Goal: Task Accomplishment & Management: Manage account settings

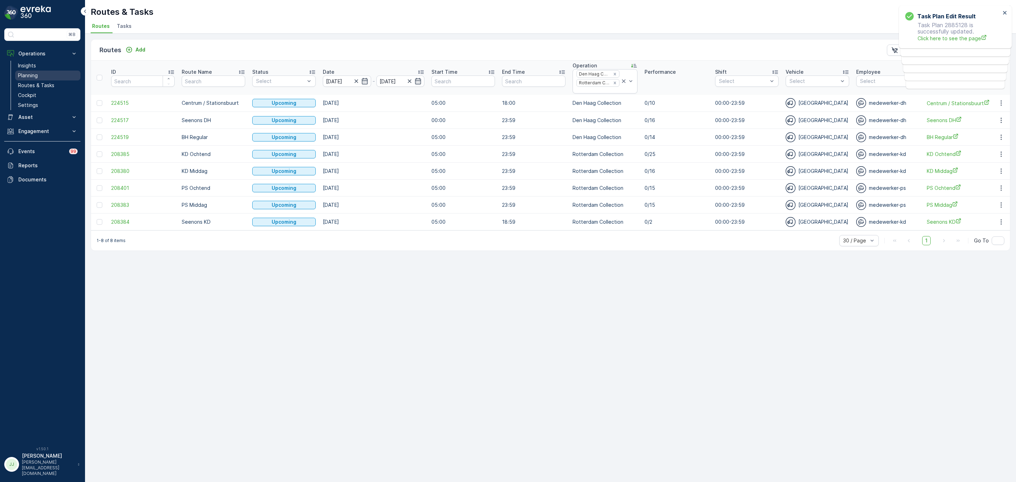
click at [33, 71] on link "Planning" at bounding box center [47, 76] width 65 height 10
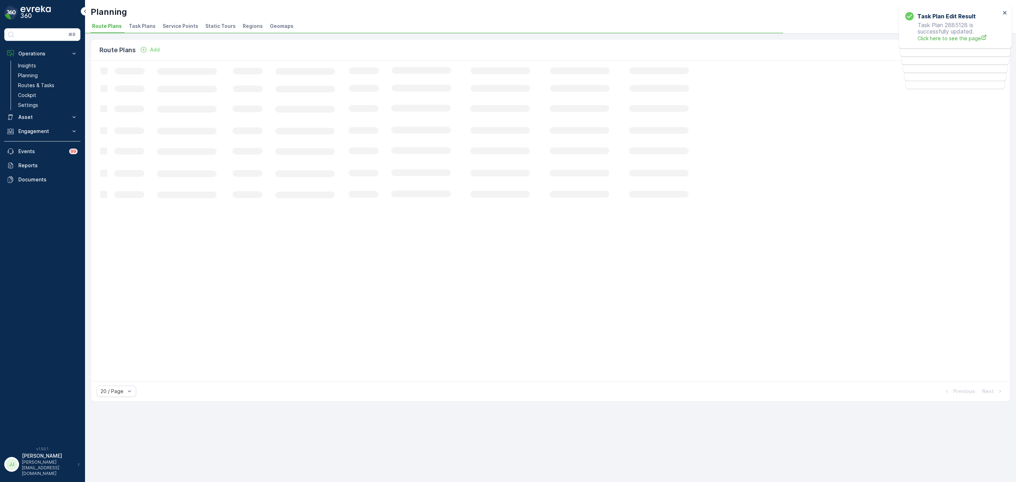
click at [149, 22] on li "Task Plans" at bounding box center [142, 27] width 31 height 12
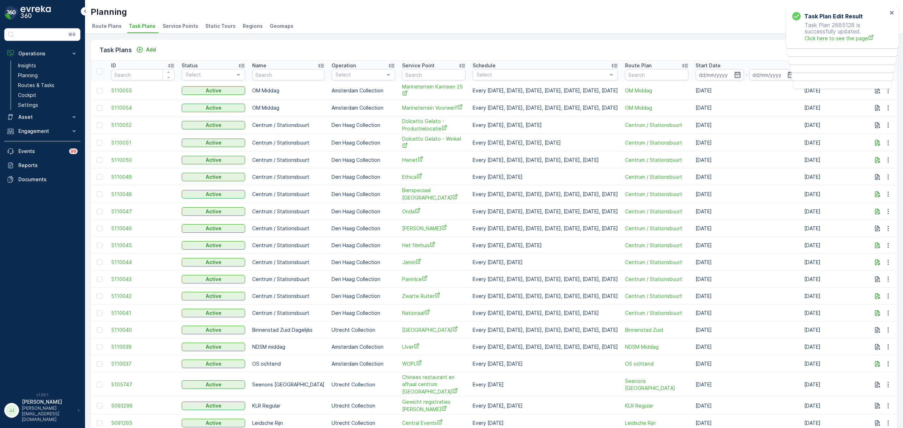
click at [408, 74] on input "text" at bounding box center [434, 74] width 64 height 11
type input "nannin"
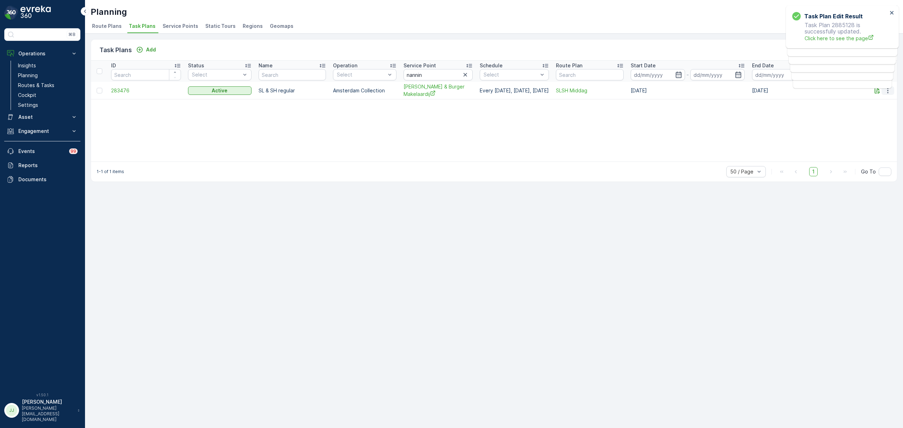
click at [888, 94] on icon "button" at bounding box center [888, 90] width 7 height 7
click at [863, 115] on div "Edit Task Plan" at bounding box center [880, 111] width 47 height 10
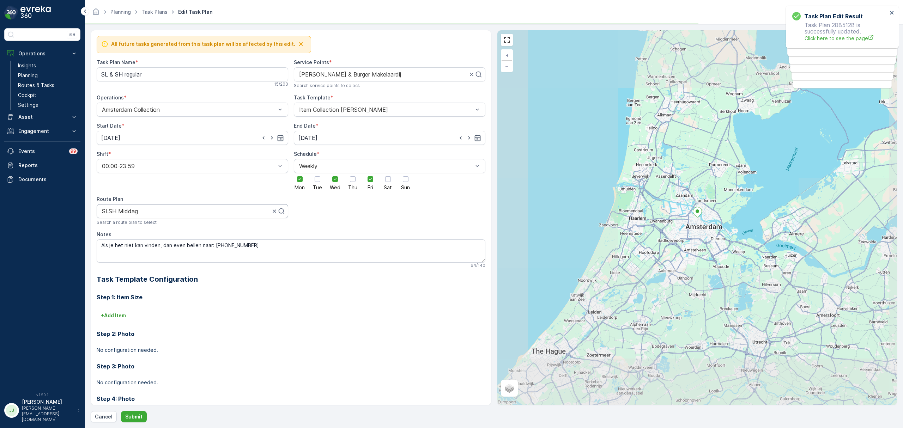
click at [167, 215] on div at bounding box center [186, 211] width 170 height 6
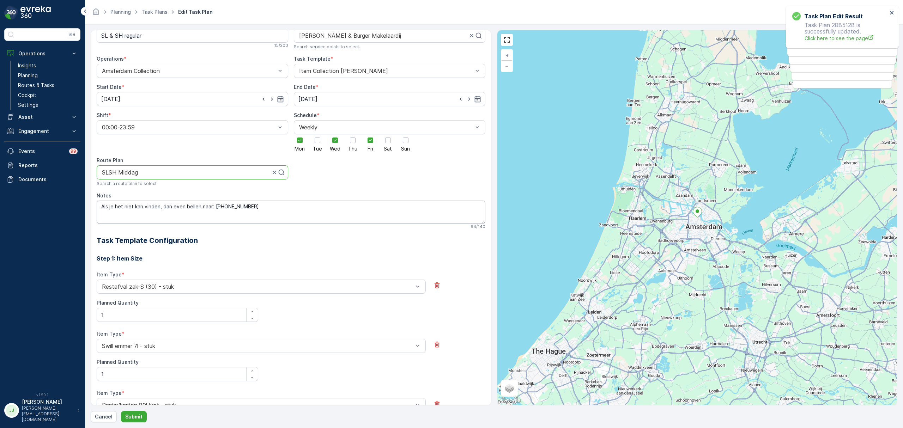
scroll to position [33, 0]
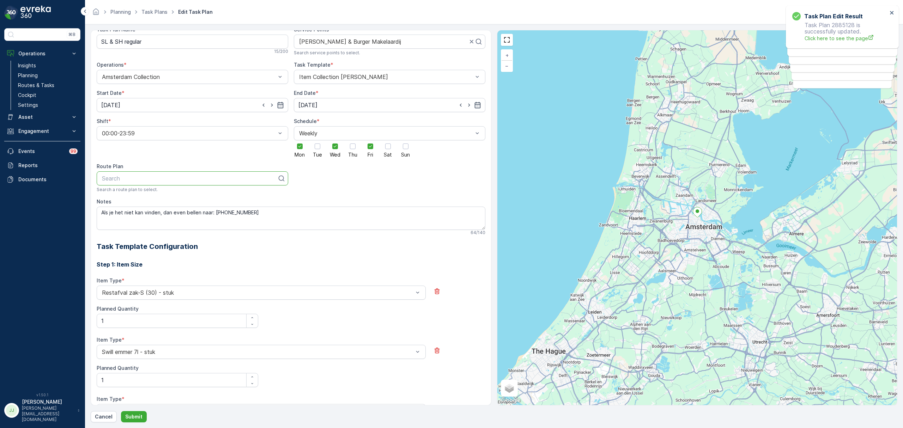
click at [254, 182] on p "Search" at bounding box center [189, 178] width 175 height 8
type input "slsh"
click at [139, 222] on span "SLSH Ochtend" at bounding box center [120, 220] width 39 height 6
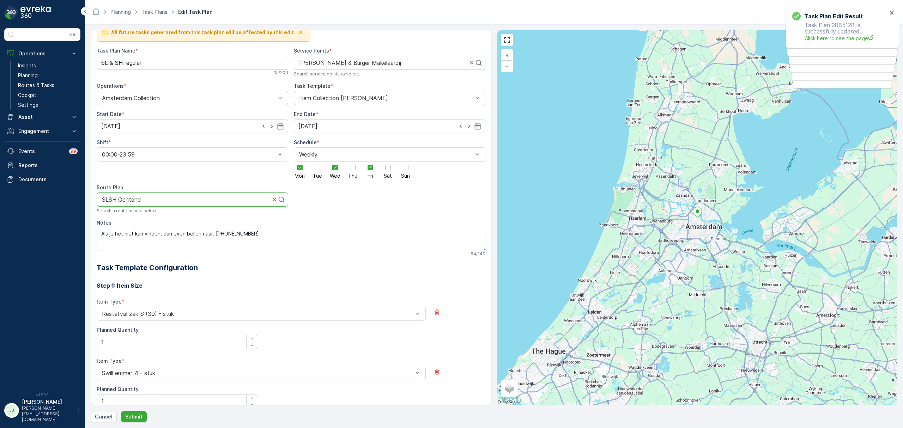
scroll to position [0, 0]
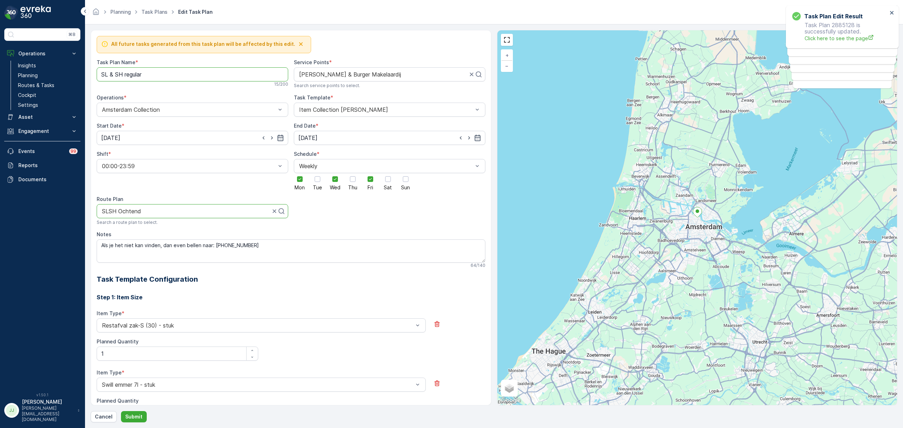
drag, startPoint x: 155, startPoint y: 73, endPoint x: 107, endPoint y: 73, distance: 48.7
click at [107, 73] on Name "SL & SH regular" at bounding box center [193, 74] width 192 height 14
type Name "SLSH Ochtend"
click at [125, 415] on p "Submit" at bounding box center [133, 417] width 17 height 7
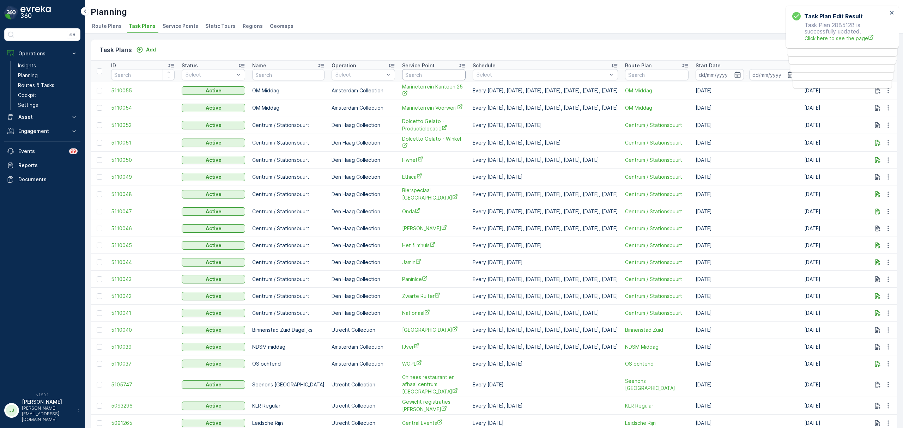
click at [423, 75] on input "text" at bounding box center [434, 74] width 64 height 11
type input "hemel"
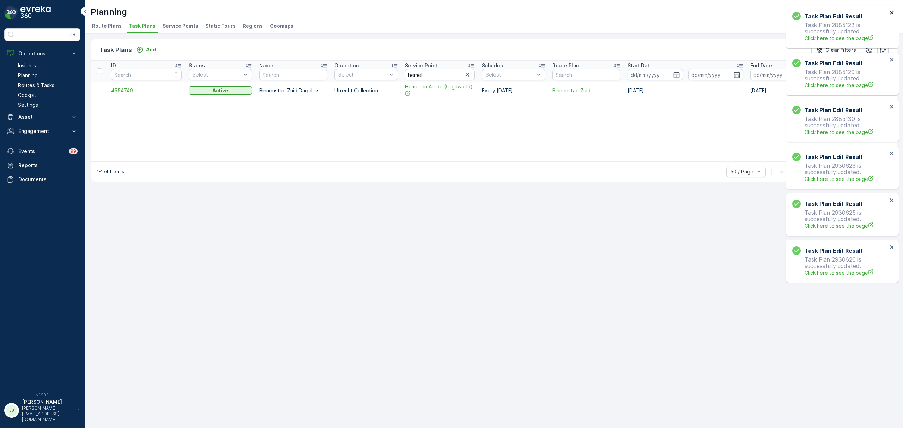
click at [891, 13] on icon "close" at bounding box center [892, 13] width 4 height 4
click at [891, 16] on button "close" at bounding box center [892, 13] width 5 height 7
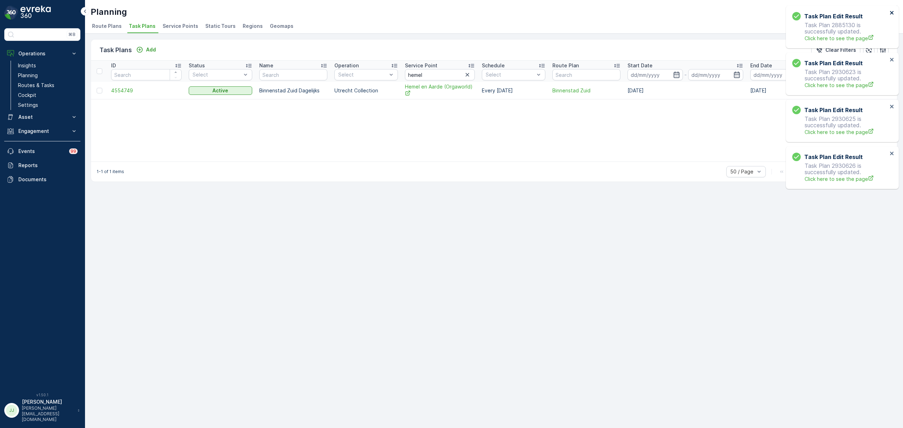
click at [891, 16] on button "close" at bounding box center [892, 13] width 5 height 7
click at [892, 14] on icon "close" at bounding box center [892, 13] width 5 height 6
click at [892, 13] on icon "close" at bounding box center [892, 13] width 4 height 4
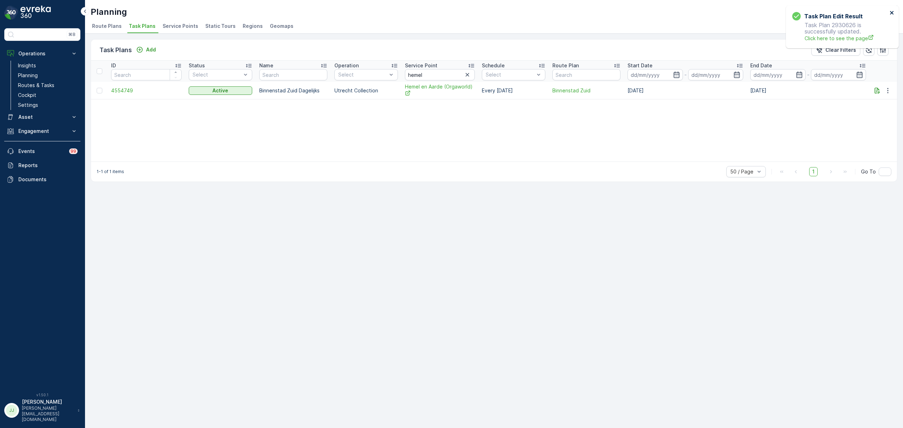
click at [892, 13] on icon "close" at bounding box center [892, 13] width 4 height 4
click at [889, 91] on icon "button" at bounding box center [888, 90] width 7 height 7
click at [879, 112] on span "Edit Task Plan" at bounding box center [876, 111] width 33 height 7
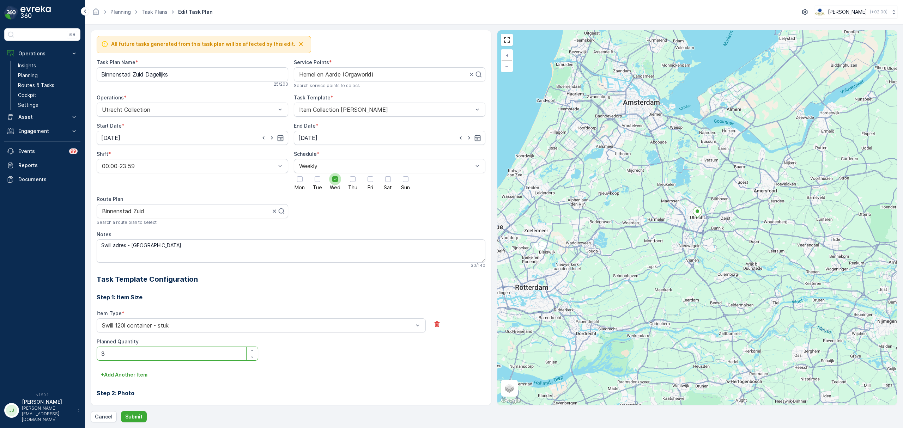
click at [337, 180] on div at bounding box center [335, 179] width 12 height 12
click at [335, 173] on input "Wed" at bounding box center [335, 173] width 0 height 0
click at [356, 180] on div at bounding box center [353, 179] width 12 height 12
click at [353, 173] on input "Thu" at bounding box center [353, 173] width 0 height 0
click at [409, 181] on div at bounding box center [406, 179] width 12 height 12
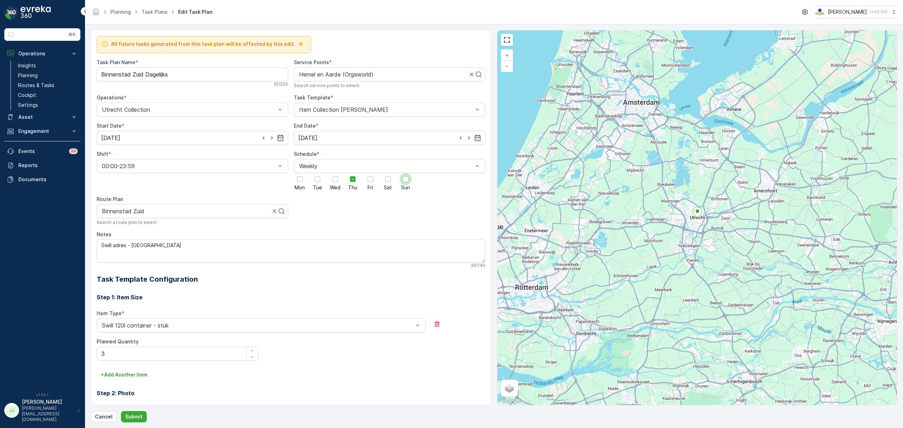
click at [406, 173] on input "Sun" at bounding box center [406, 173] width 0 height 0
click at [407, 181] on icon at bounding box center [405, 179] width 5 height 5
click at [406, 173] on input "Sun" at bounding box center [406, 173] width 0 height 0
click at [401, 181] on div at bounding box center [406, 179] width 12 height 12
click at [406, 173] on input "Sun" at bounding box center [406, 173] width 0 height 0
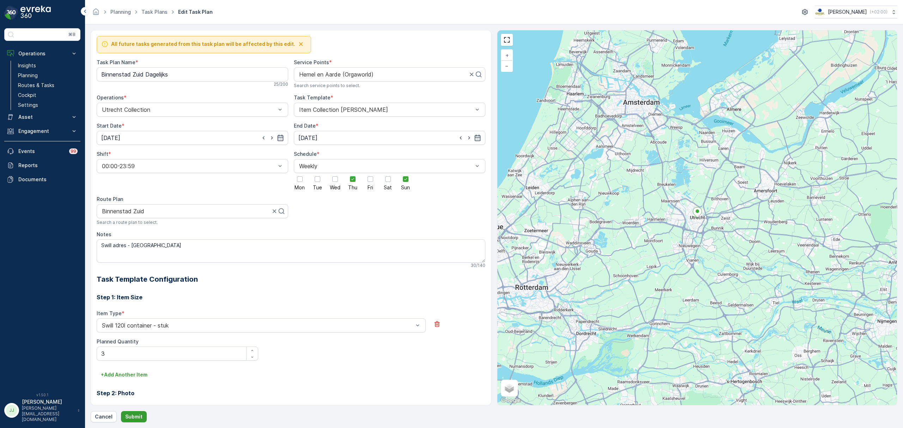
click at [136, 415] on p "Submit" at bounding box center [133, 417] width 17 height 7
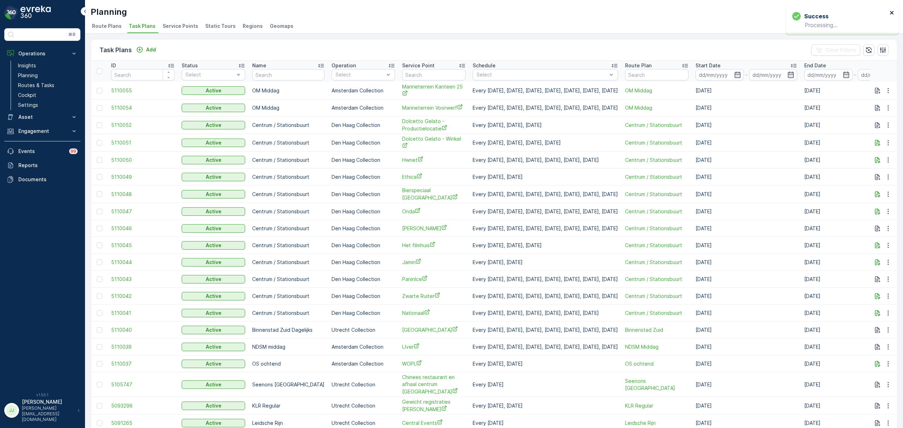
click at [894, 12] on icon "close" at bounding box center [892, 13] width 5 height 6
click at [402, 77] on input "text" at bounding box center [434, 74] width 64 height 11
type input "[PERSON_NAME]"
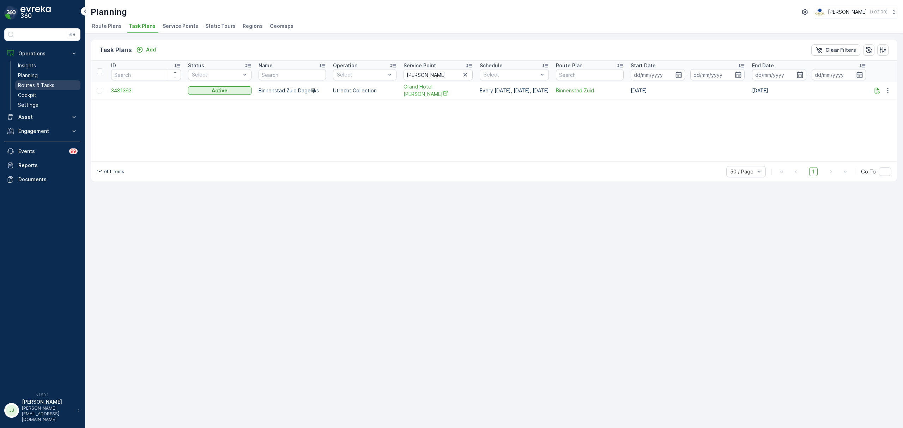
click at [59, 86] on link "Routes & Tasks" at bounding box center [47, 85] width 65 height 10
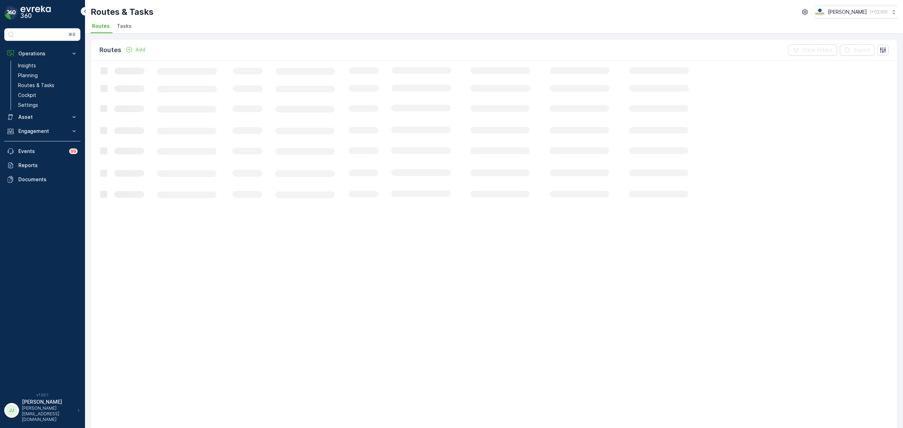
click at [129, 20] on div "Routes & Tasks [PERSON_NAME] ( +02:00 ) Routes Tasks" at bounding box center [494, 17] width 818 height 34
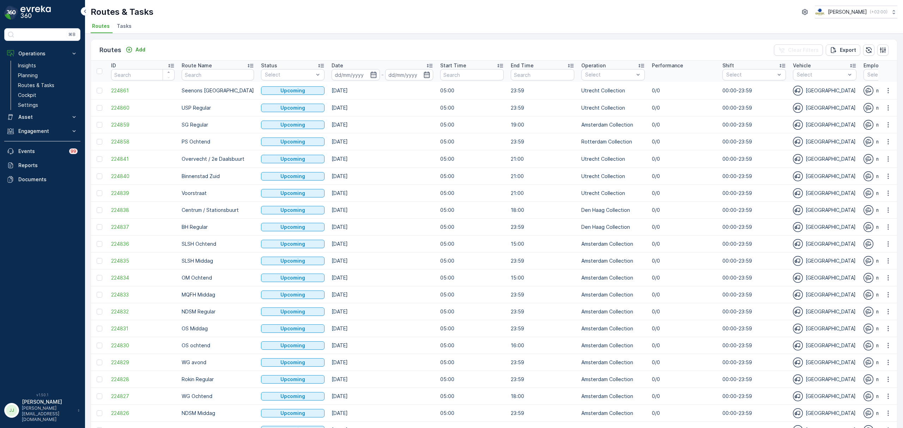
click at [120, 28] on span "Tasks" at bounding box center [124, 26] width 15 height 7
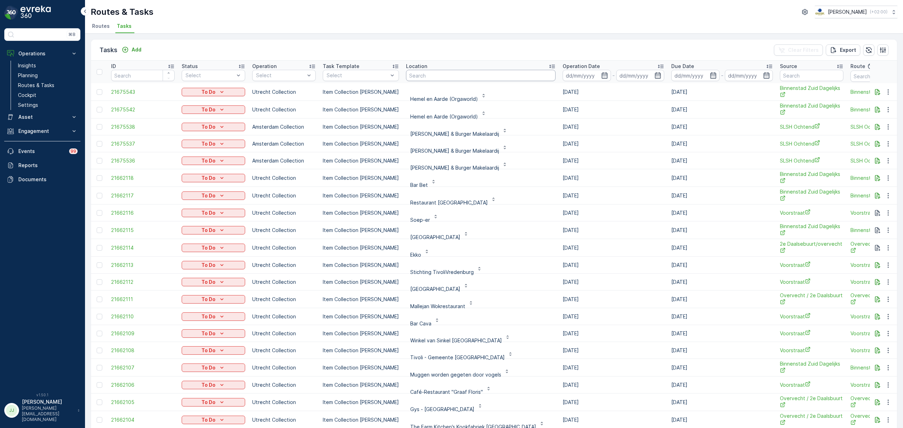
click at [459, 73] on input "text" at bounding box center [481, 75] width 150 height 11
type input "hemel"
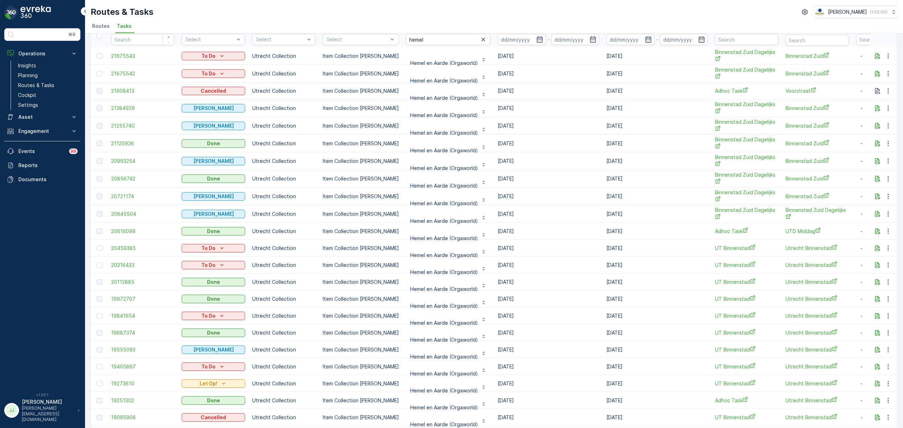
scroll to position [19, 0]
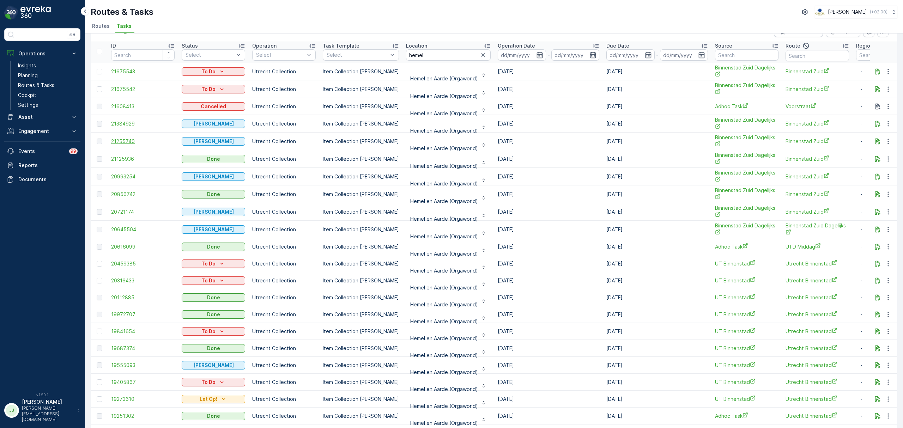
click at [126, 144] on span "21255740" at bounding box center [143, 141] width 64 height 7
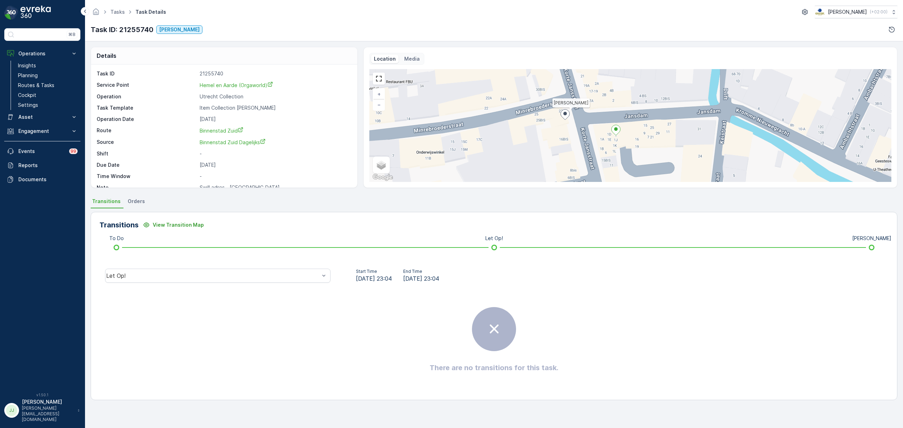
drag, startPoint x: 601, startPoint y: 127, endPoint x: 556, endPoint y: 115, distance: 46.4
click at [561, 115] on icon at bounding box center [565, 114] width 9 height 10
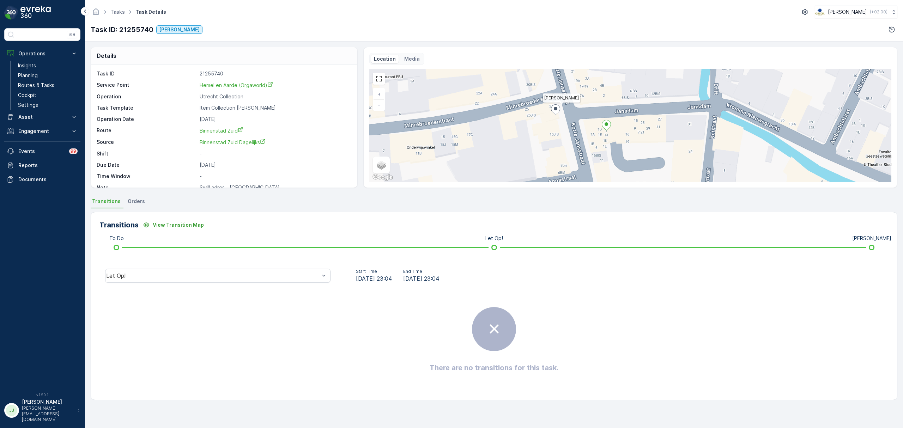
click at [607, 127] on icon at bounding box center [606, 125] width 9 height 10
click at [608, 126] on icon at bounding box center [606, 125] width 9 height 10
click at [560, 116] on div at bounding box center [555, 110] width 9 height 12
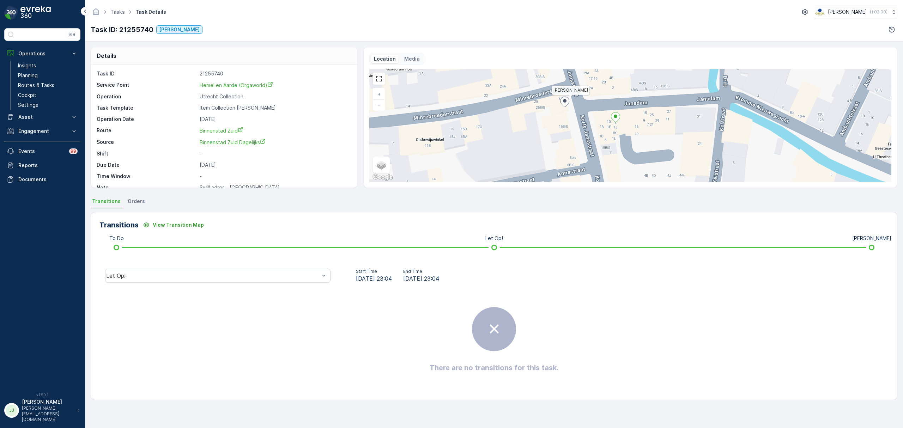
drag, startPoint x: 516, startPoint y: 143, endPoint x: 524, endPoint y: 137, distance: 10.4
click at [524, 137] on div "Geen Afval + − Satellite Roadmap Terrain Hybrid Leaflet Keyboard shortcuts Map …" at bounding box center [630, 125] width 522 height 113
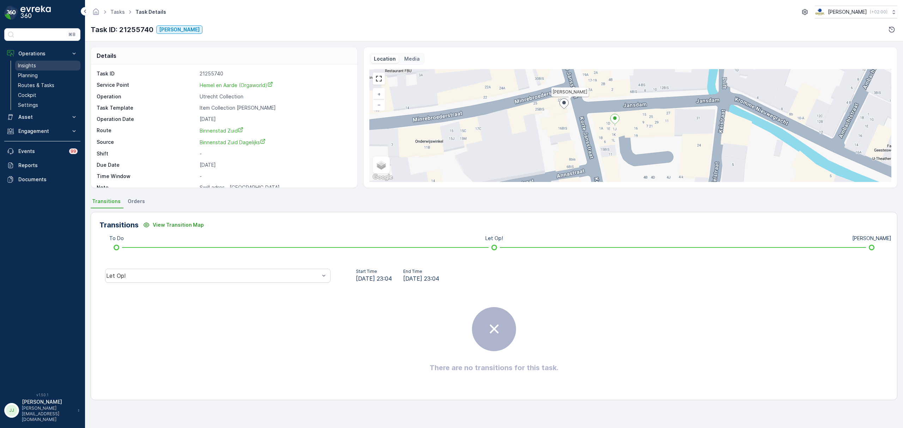
drag, startPoint x: 493, startPoint y: 128, endPoint x: 53, endPoint y: 66, distance: 444.4
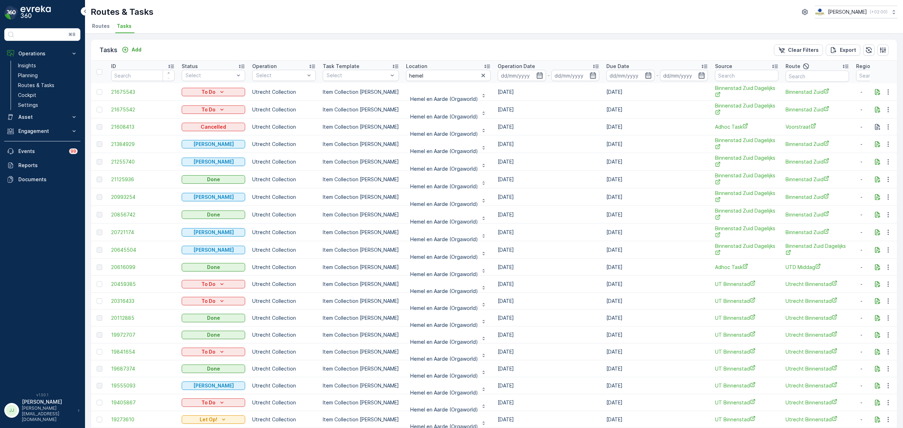
drag, startPoint x: 377, startPoint y: 180, endPoint x: 374, endPoint y: 173, distance: 7.8
click at [132, 164] on span "21255740" at bounding box center [143, 161] width 64 height 7
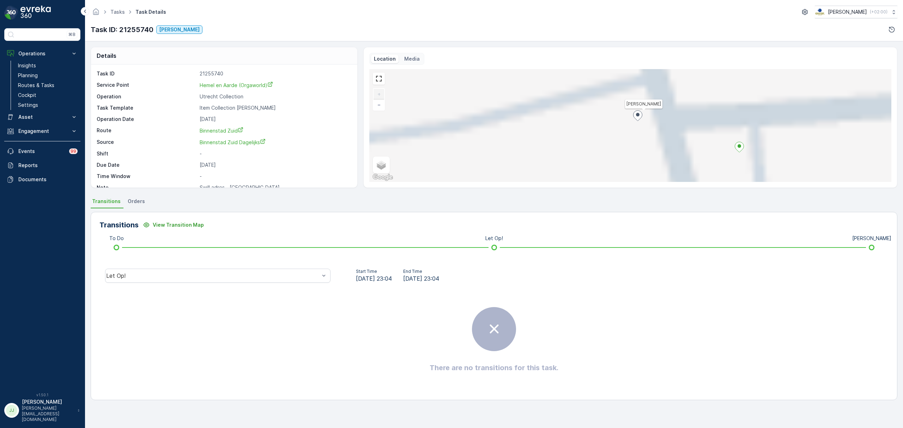
drag, startPoint x: 631, startPoint y: 106, endPoint x: 636, endPoint y: 150, distance: 43.7
click at [636, 151] on div "Geen Afval + − Satellite Roadmap Terrain Hybrid Leaflet Keyboard shortcuts Map …" at bounding box center [630, 125] width 522 height 113
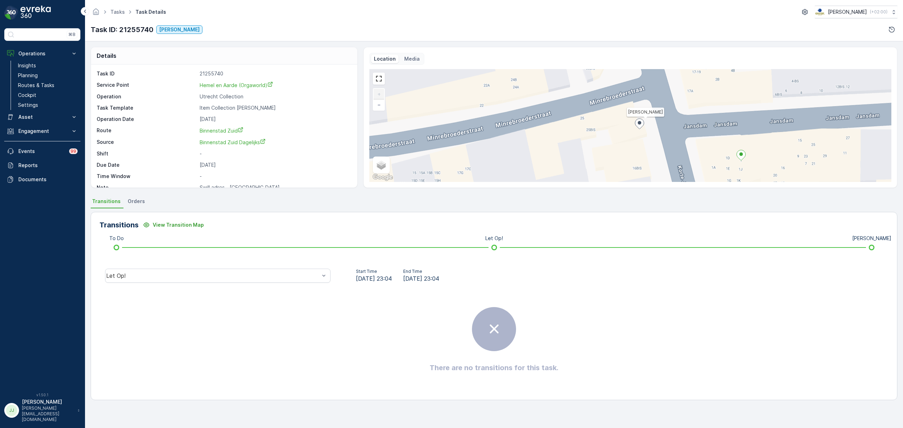
drag, startPoint x: 545, startPoint y: 142, endPoint x: 562, endPoint y: 110, distance: 36.0
click at [564, 109] on div "Geen Afval + − Satellite Roadmap Terrain Hybrid Leaflet Keyboard shortcuts Map …" at bounding box center [630, 125] width 522 height 113
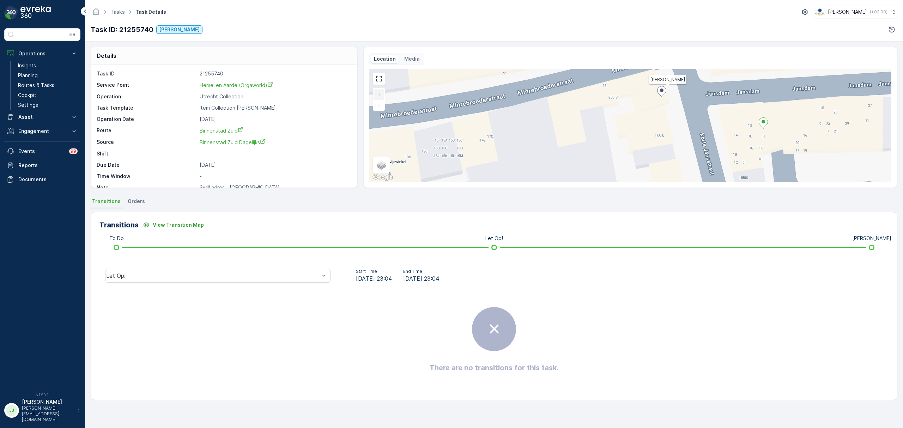
drag, startPoint x: 442, startPoint y: 118, endPoint x: 578, endPoint y: 90, distance: 138.2
click at [578, 90] on div "Geen Afval + − Satellite Roadmap Terrain Hybrid Leaflet Keyboard shortcuts Map …" at bounding box center [630, 125] width 522 height 113
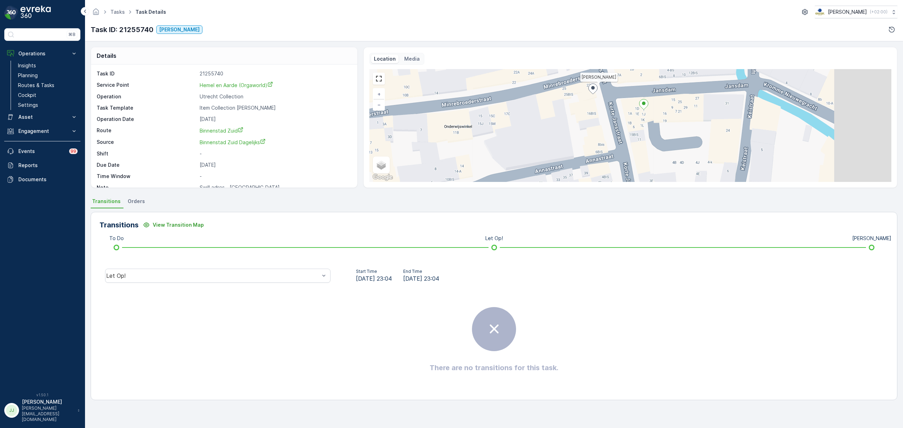
drag, startPoint x: 603, startPoint y: 148, endPoint x: 521, endPoint y: 155, distance: 81.8
click at [521, 155] on div "Geen Afval + − Satellite Roadmap Terrain Hybrid Leaflet Keyboard shortcuts Map …" at bounding box center [630, 125] width 522 height 113
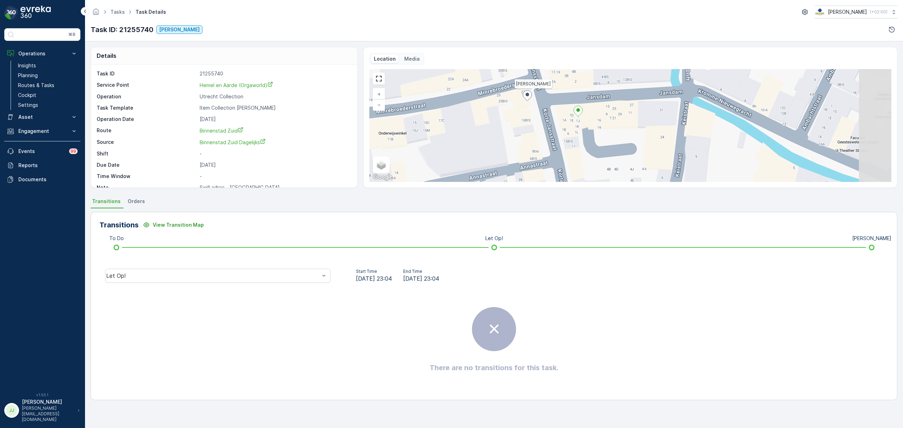
drag, startPoint x: 661, startPoint y: 116, endPoint x: 600, endPoint y: 123, distance: 61.1
click at [600, 123] on div "Geen Afval + − Satellite Roadmap Terrain Hybrid Leaflet Keyboard shortcuts Map …" at bounding box center [630, 125] width 522 height 113
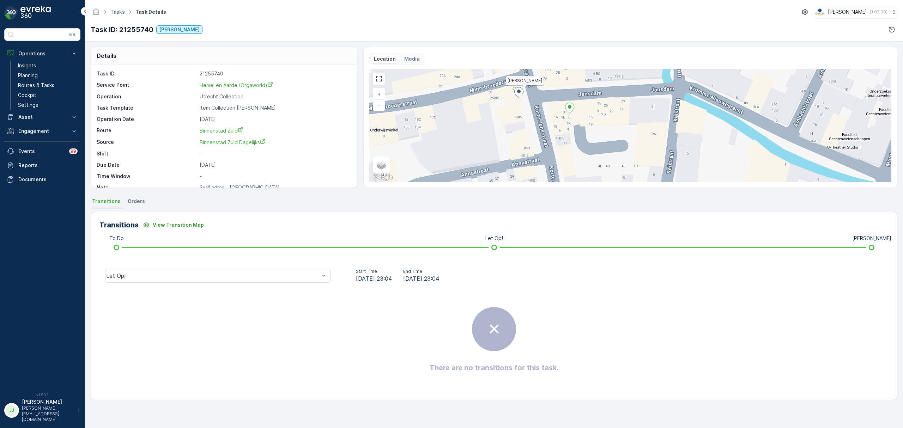
drag, startPoint x: 639, startPoint y: 120, endPoint x: 631, endPoint y: 117, distance: 9.0
click at [631, 117] on div "Geen Afval + − Satellite Roadmap Terrain Hybrid Leaflet Keyboard shortcuts Map …" at bounding box center [630, 125] width 522 height 113
click at [567, 106] on icon at bounding box center [569, 108] width 9 height 10
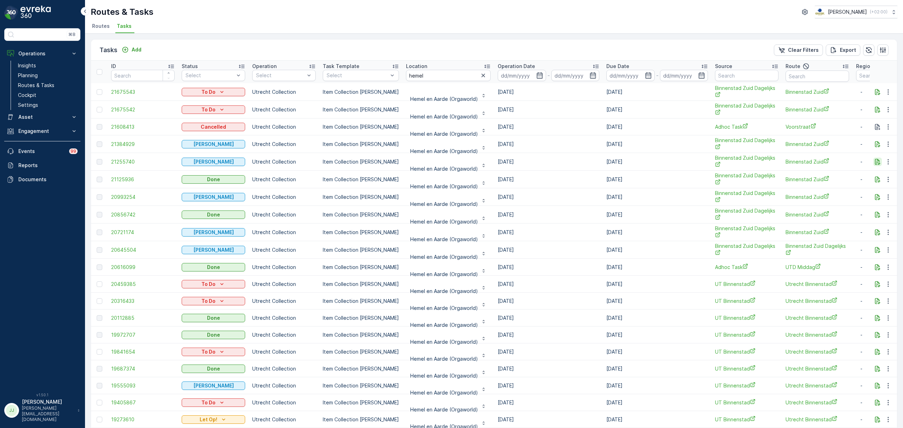
click at [876, 161] on icon "button" at bounding box center [877, 162] width 5 height 6
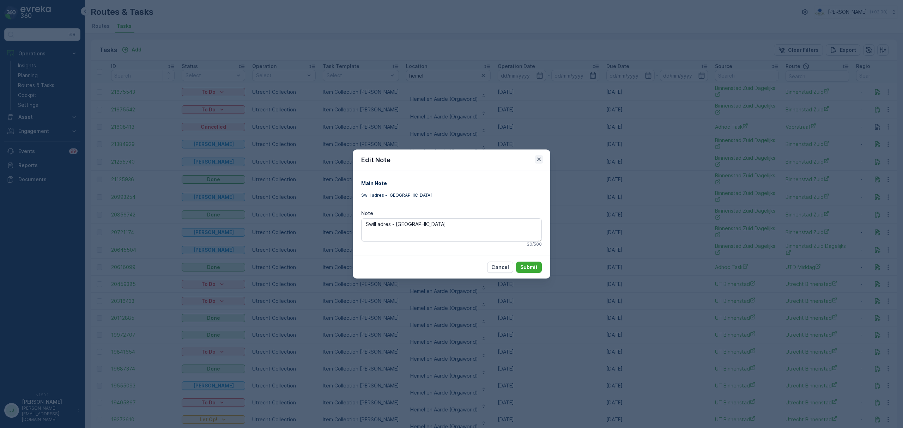
click at [541, 158] on icon "button" at bounding box center [539, 159] width 7 height 7
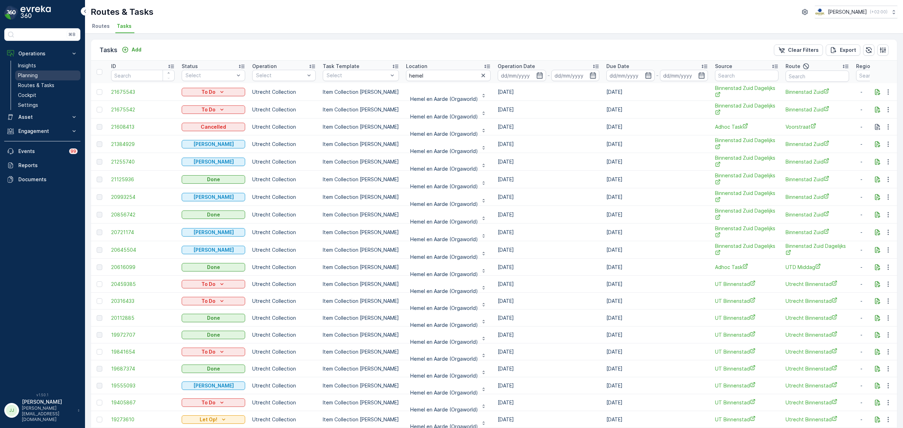
click at [47, 74] on link "Planning" at bounding box center [47, 76] width 65 height 10
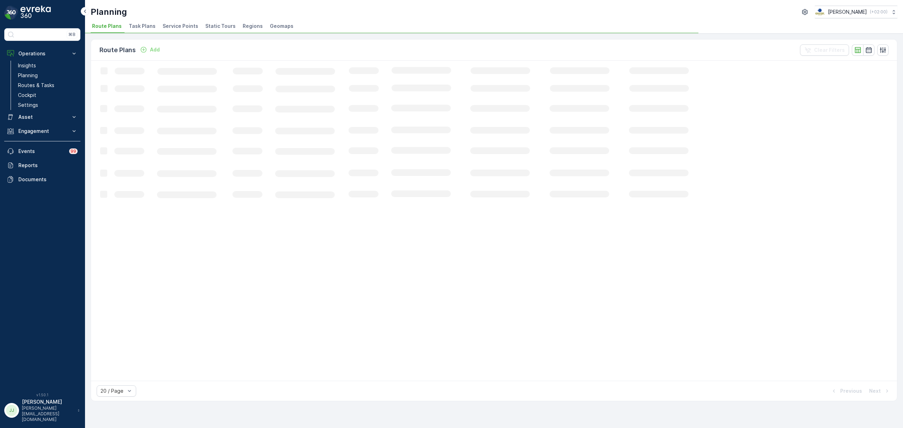
click at [131, 27] on span "Task Plans" at bounding box center [142, 26] width 27 height 7
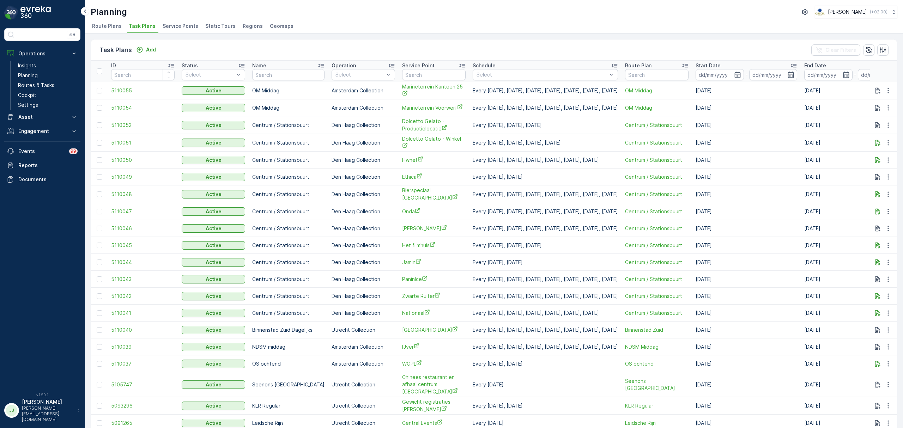
click at [189, 24] on span "Service Points" at bounding box center [181, 26] width 36 height 7
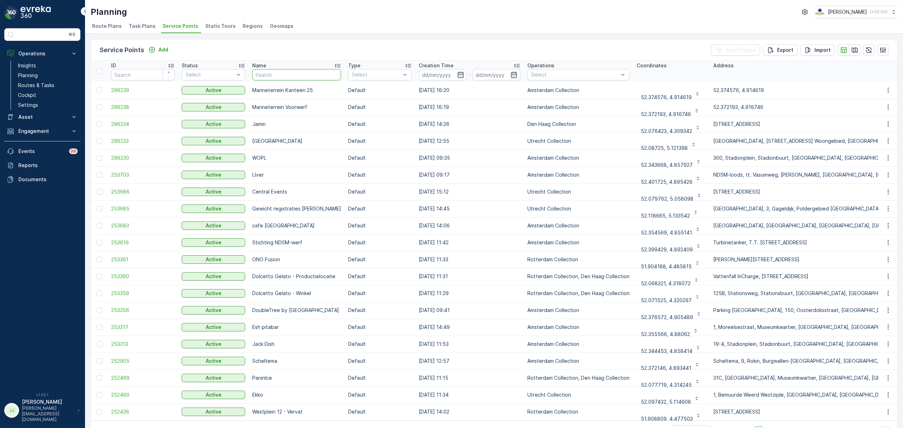
click at [341, 74] on input "text" at bounding box center [296, 74] width 89 height 11
type input "hemel"
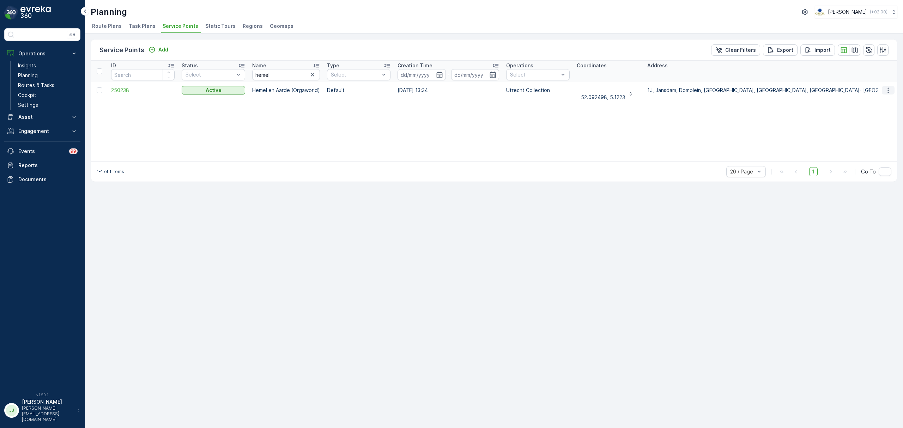
click at [888, 89] on icon "button" at bounding box center [888, 90] width 7 height 7
click at [880, 112] on span "Edit Service Point" at bounding box center [868, 110] width 42 height 7
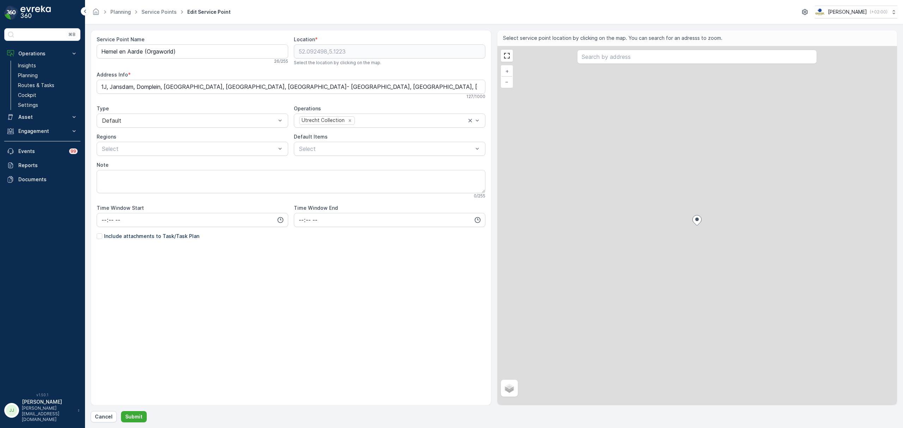
click at [103, 239] on div "Include attachments to Task/Task Plan" at bounding box center [148, 236] width 103 height 7
click at [97, 233] on input "Include attachments to Task/Task Plan" at bounding box center [97, 233] width 0 height 0
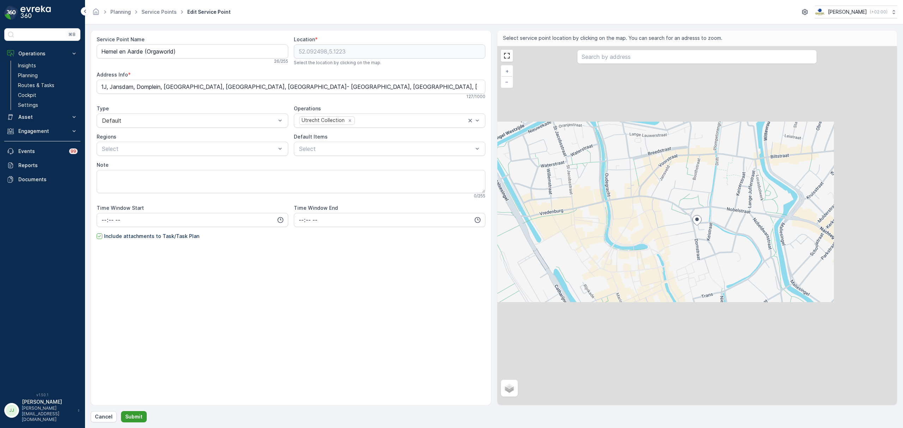
click at [136, 417] on p "Submit" at bounding box center [133, 417] width 17 height 7
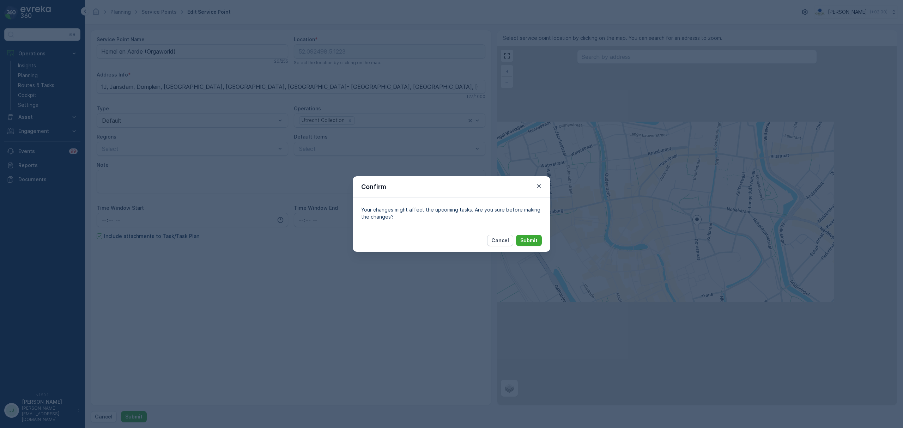
drag, startPoint x: 534, startPoint y: 237, endPoint x: 495, endPoint y: 230, distance: 38.8
click at [534, 238] on p "Submit" at bounding box center [528, 240] width 17 height 7
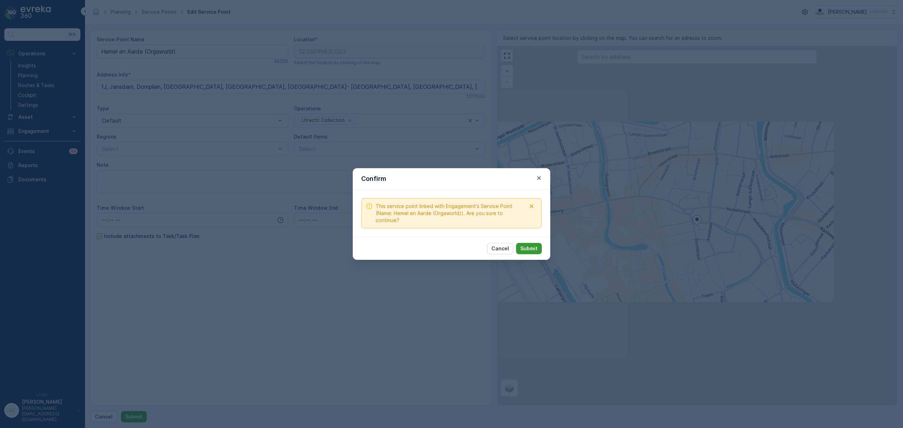
click at [532, 246] on p "Submit" at bounding box center [528, 248] width 17 height 7
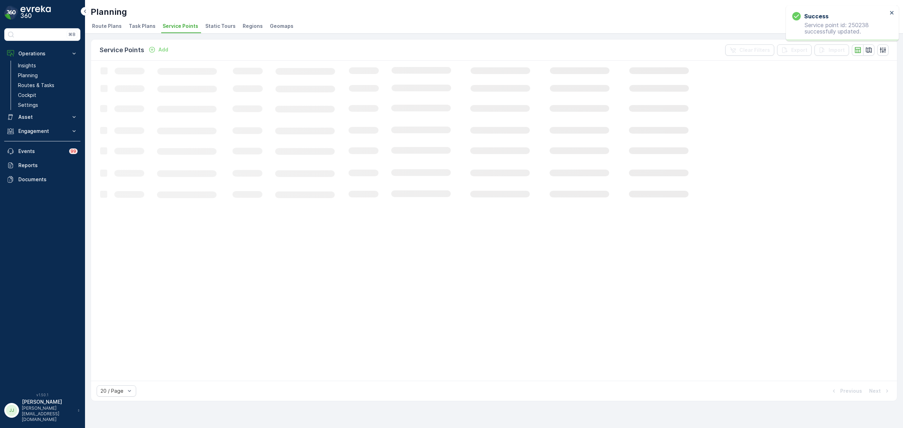
click at [136, 25] on span "Task Plans" at bounding box center [142, 26] width 27 height 7
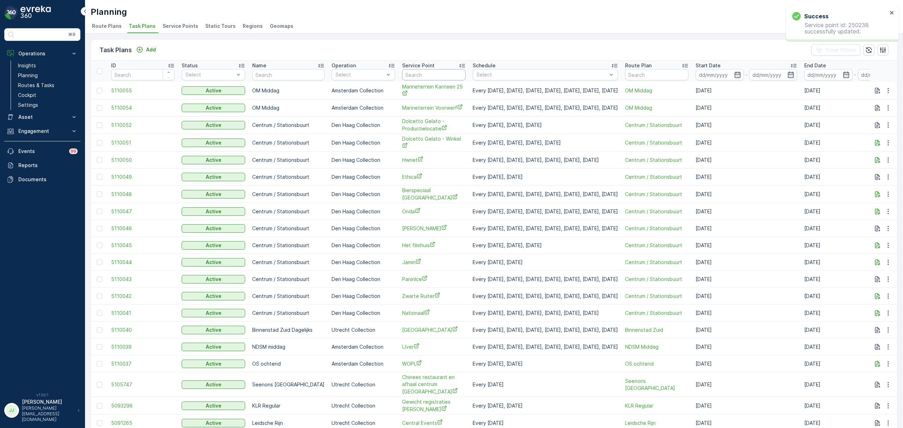
click at [428, 77] on input "text" at bounding box center [434, 74] width 64 height 11
type input "hemel"
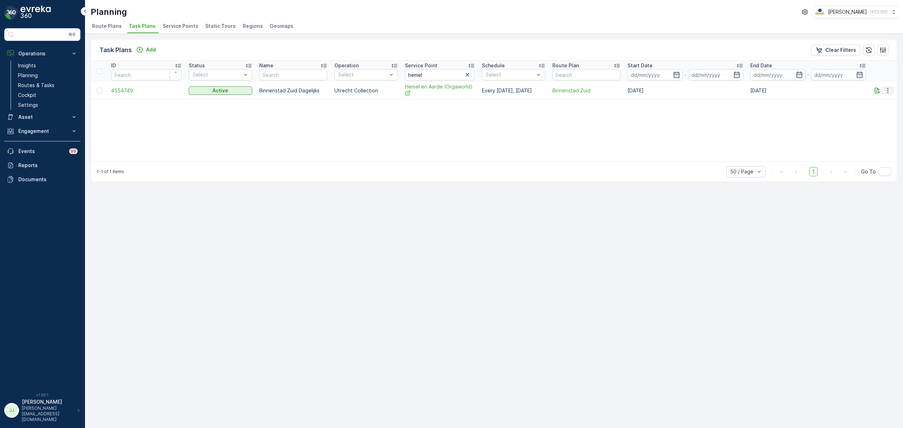
click at [891, 91] on icon "button" at bounding box center [888, 90] width 7 height 7
click at [888, 109] on span "Edit Task Plan" at bounding box center [876, 111] width 33 height 7
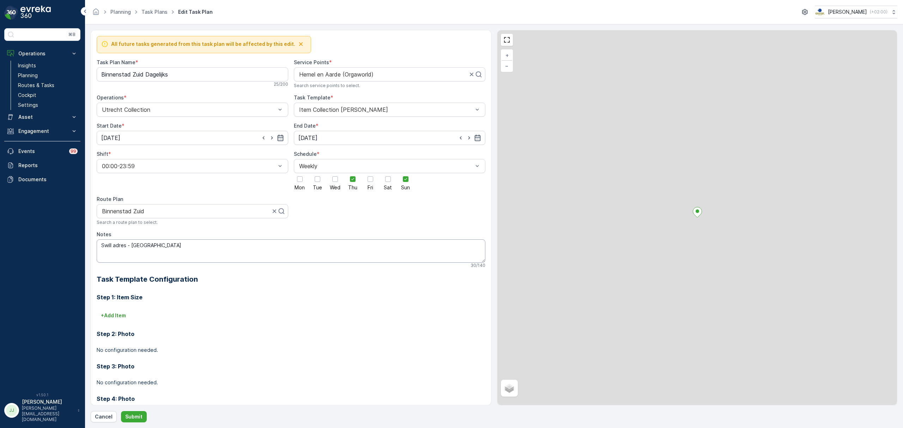
click at [188, 250] on textarea "Swill adres - [GEOGRAPHIC_DATA]" at bounding box center [291, 251] width 389 height 23
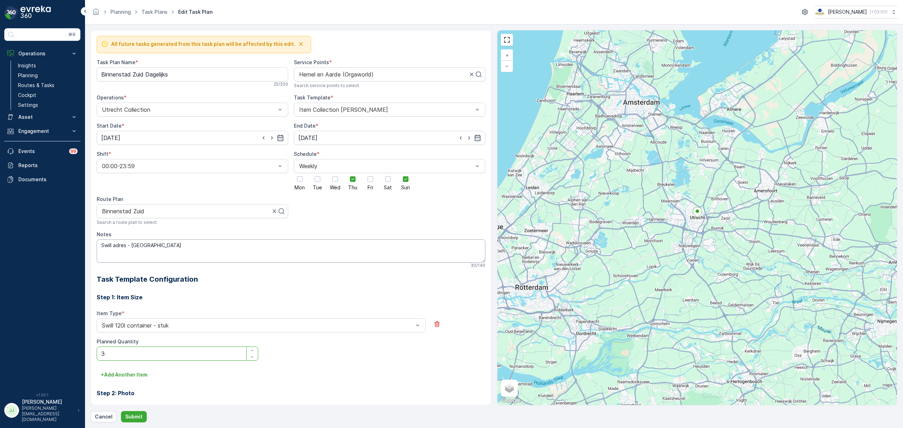
click at [121, 411] on button "Submit" at bounding box center [134, 416] width 26 height 11
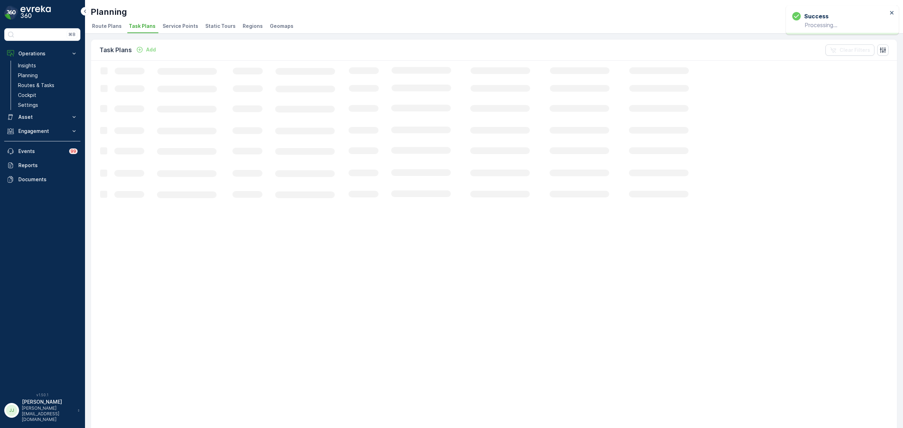
drag, startPoint x: 186, startPoint y: 272, endPoint x: 188, endPoint y: 268, distance: 4.1
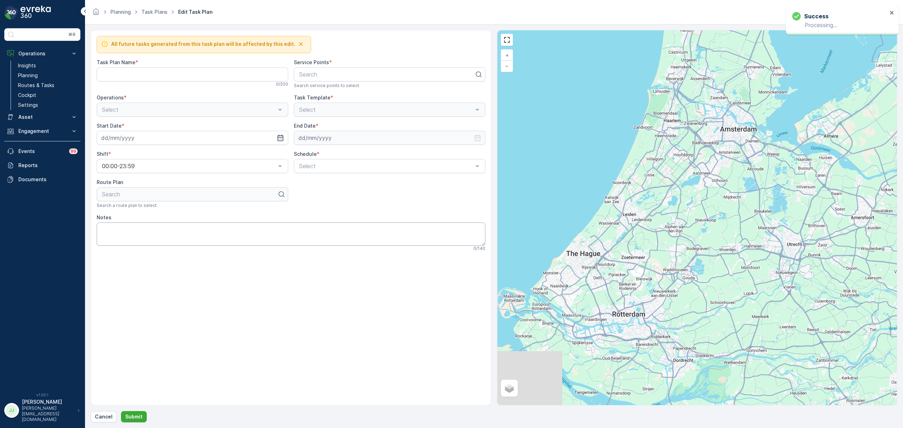
type Name "Binnenstad Zuid Dagelijks"
type textarea "Swill adres - [GEOGRAPHIC_DATA]"
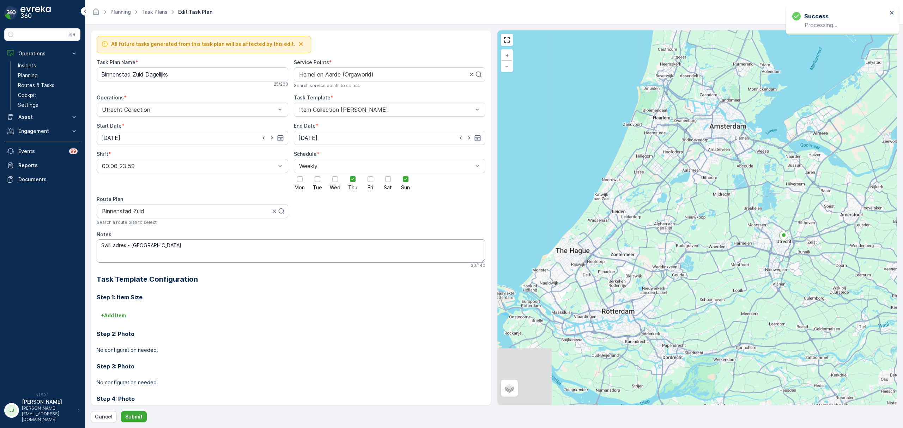
type input "[DATE]"
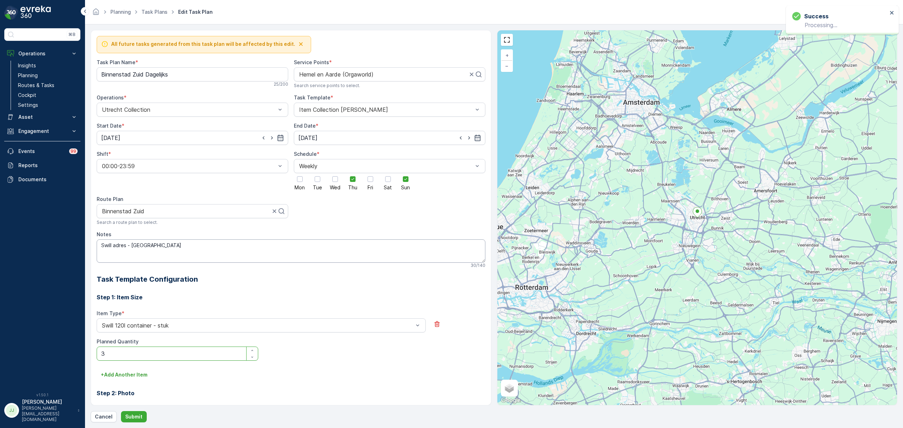
click at [194, 234] on div "Notes" at bounding box center [291, 234] width 389 height 7
click at [193, 243] on textarea "Swill adres - [GEOGRAPHIC_DATA]" at bounding box center [291, 251] width 389 height 23
click at [174, 249] on textarea "Swill adres - Gemeente [GEOGRAPHIC_DATA] op, vraag bij de receptie de" at bounding box center [291, 251] width 389 height 23
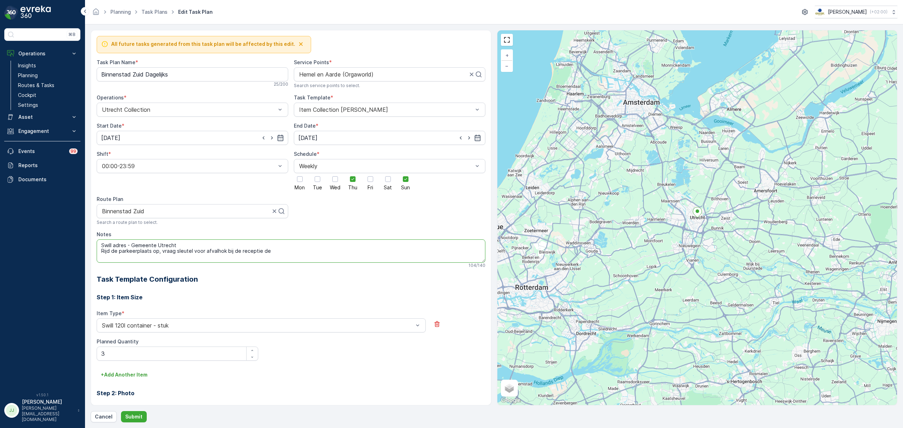
click at [276, 252] on textarea "Swill adres - Gemeente Utrecht Rijd de parkeerplaats op, vraag sleutel voor afv…" at bounding box center [291, 251] width 389 height 23
click at [160, 251] on textarea "Swill adres - Gemeente Utrecht Rijd de parkeerplaats op, vraag sleutel voor afv…" at bounding box center [291, 251] width 389 height 23
click at [346, 254] on textarea "Swill adres - Gemeente [GEOGRAPHIC_DATA] op, loop via achterdeur naar binnen, v…" at bounding box center [291, 251] width 389 height 23
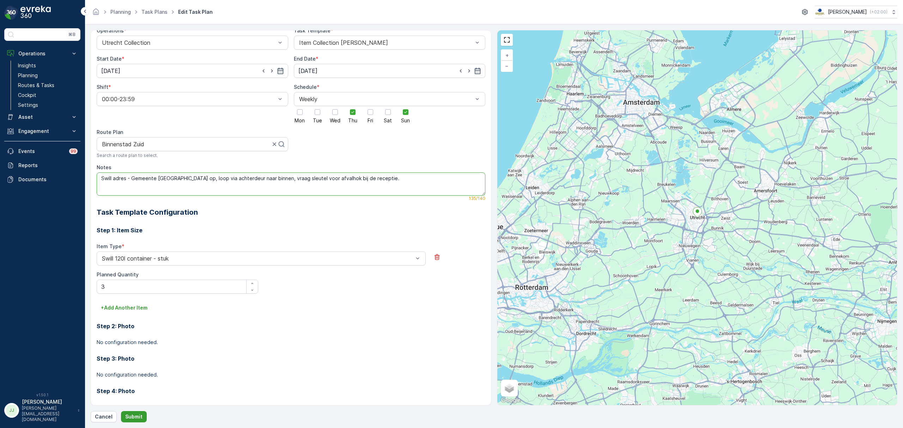
type textarea "Swill adres - Gemeente [GEOGRAPHIC_DATA] op, loop via achterdeur naar binnen, v…"
click at [139, 418] on p "Submit" at bounding box center [133, 417] width 17 height 7
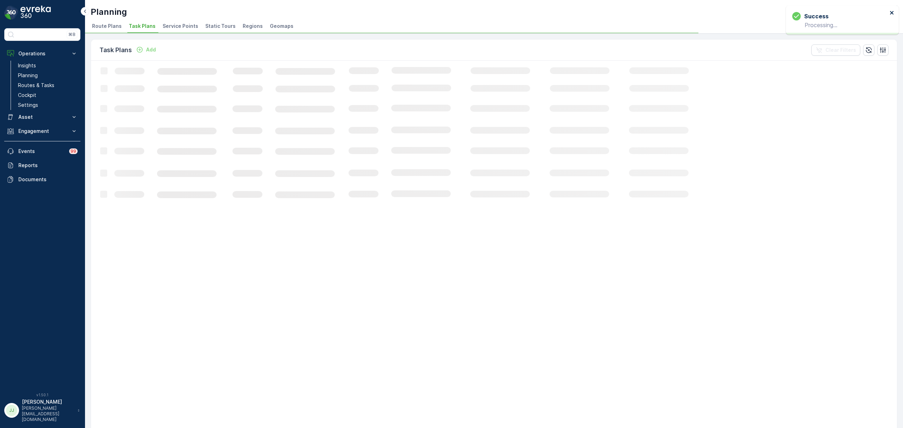
click at [892, 12] on icon "close" at bounding box center [892, 13] width 4 height 4
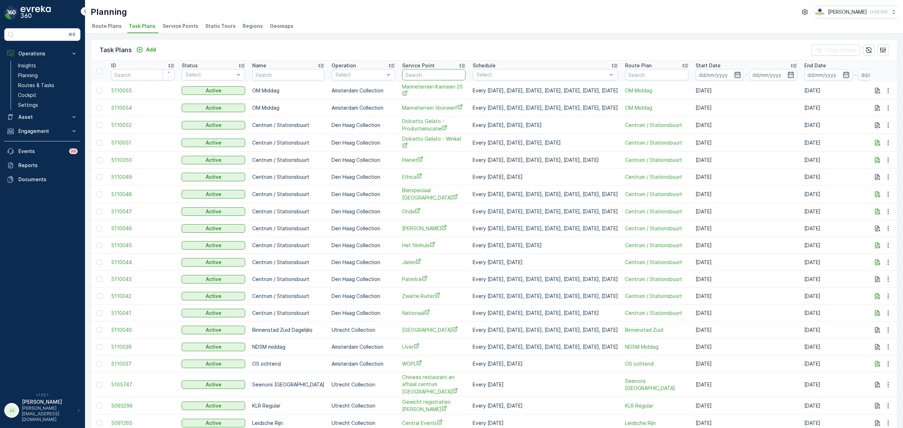
click at [433, 74] on input "text" at bounding box center [434, 74] width 64 height 11
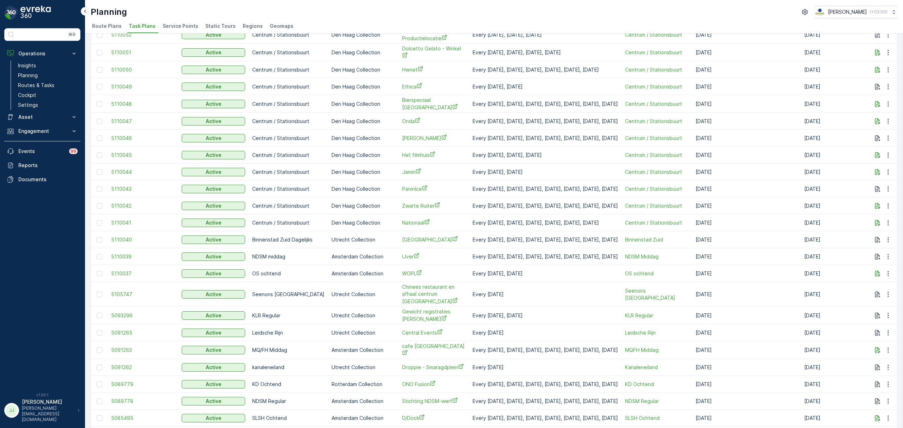
scroll to position [94, 0]
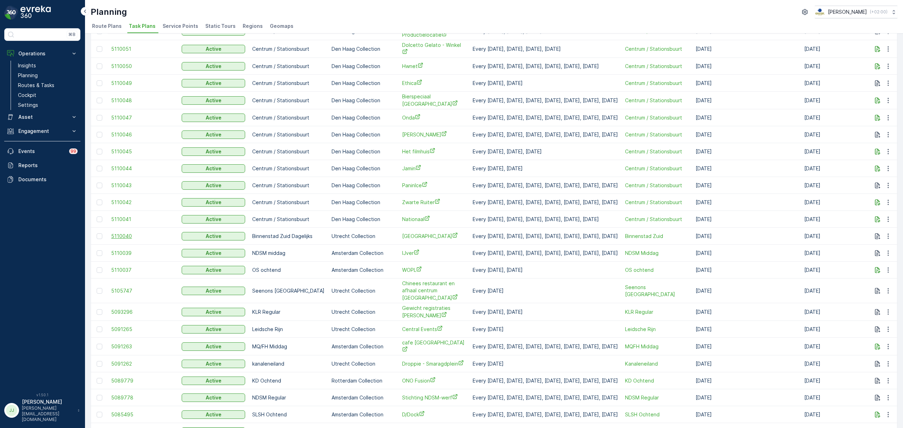
click at [119, 235] on span "5110040" at bounding box center [143, 236] width 64 height 7
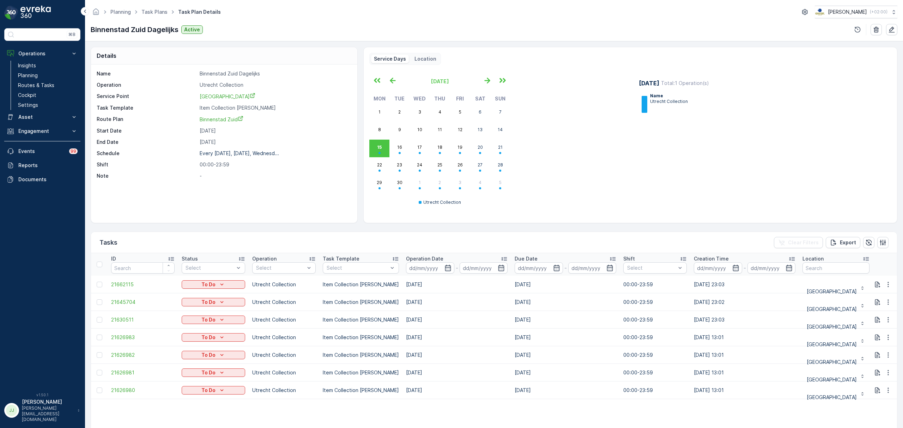
drag, startPoint x: 253, startPoint y: 232, endPoint x: 257, endPoint y: 232, distance: 4.6
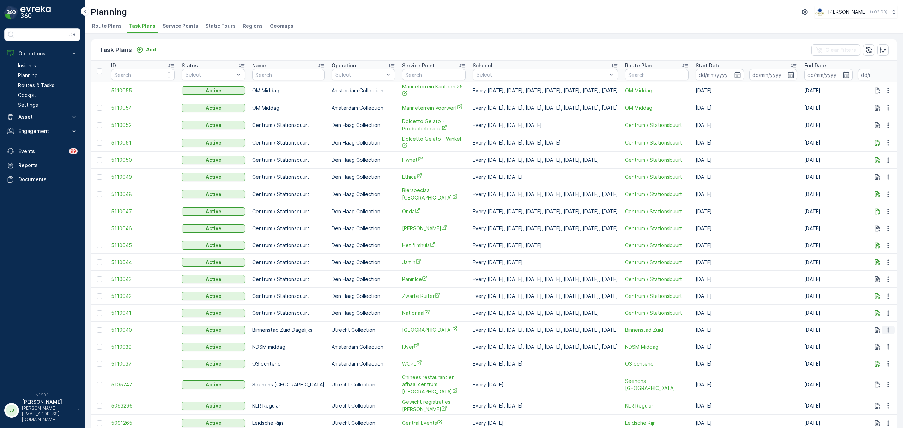
click at [888, 330] on icon "button" at bounding box center [888, 330] width 7 height 7
click at [884, 348] on span "Edit Task Plan" at bounding box center [876, 350] width 33 height 7
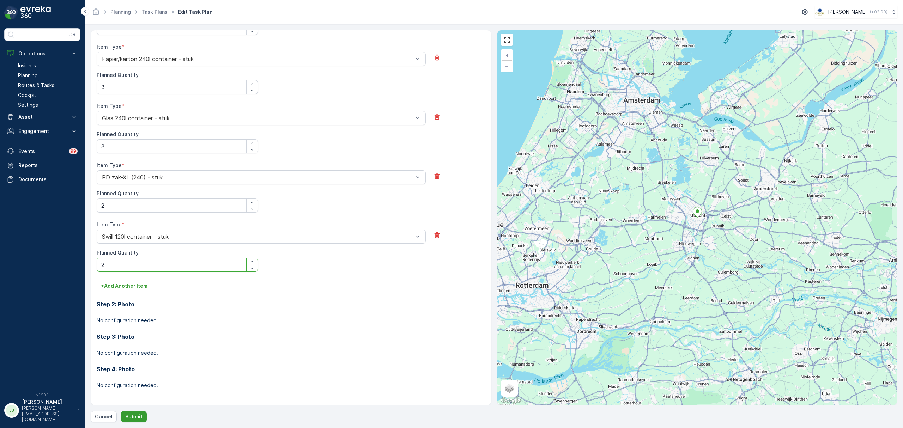
scroll to position [327, 0]
click at [140, 420] on p "Submit" at bounding box center [133, 417] width 17 height 7
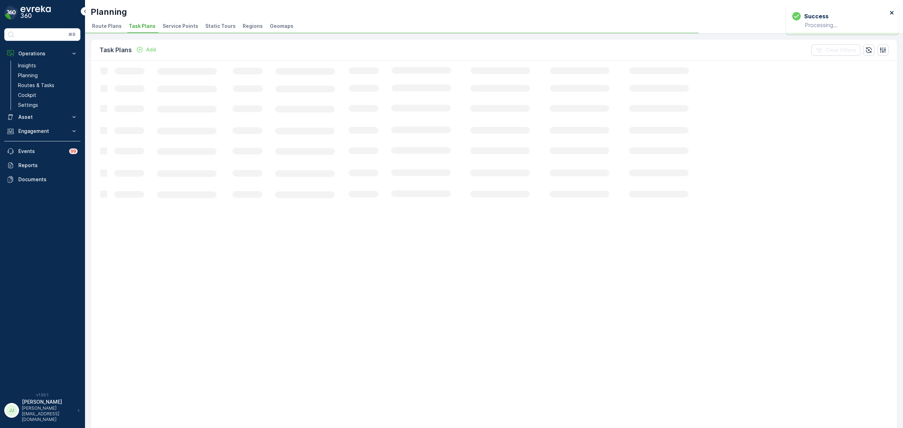
click at [892, 11] on icon "close" at bounding box center [892, 13] width 5 height 6
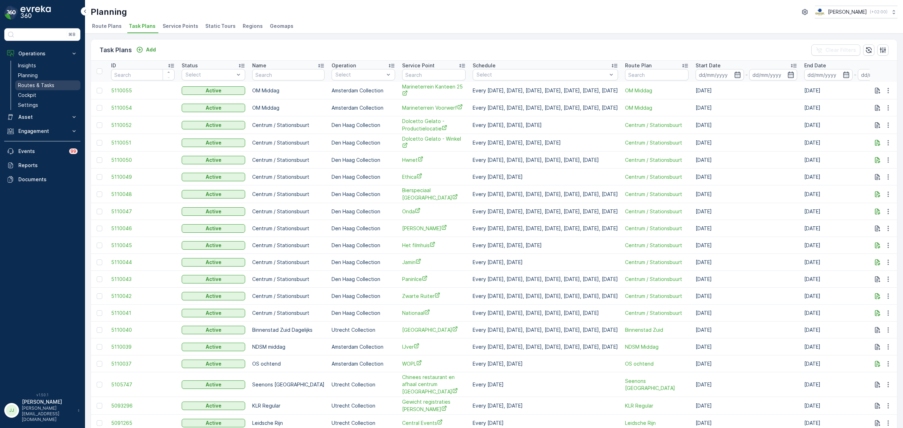
drag, startPoint x: 46, startPoint y: 90, endPoint x: 45, endPoint y: 85, distance: 4.2
click at [46, 90] on link "Routes & Tasks" at bounding box center [47, 85] width 65 height 10
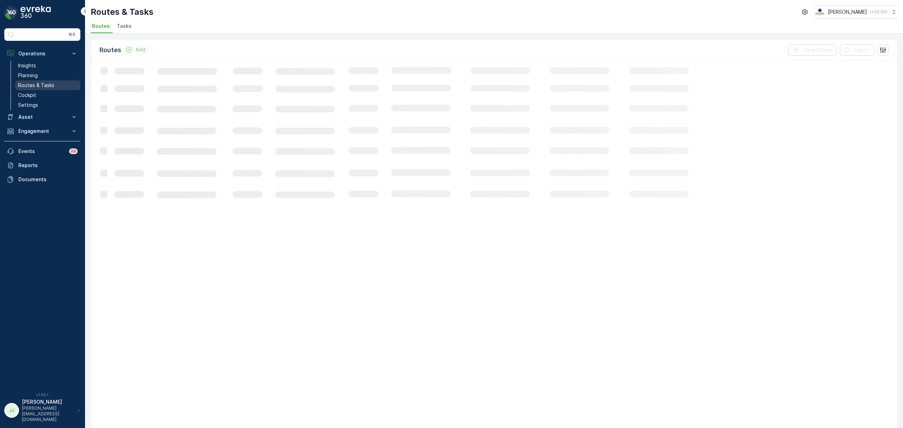
click at [45, 85] on p "Routes & Tasks" at bounding box center [36, 85] width 36 height 7
click at [121, 27] on span "Tasks" at bounding box center [124, 26] width 15 height 7
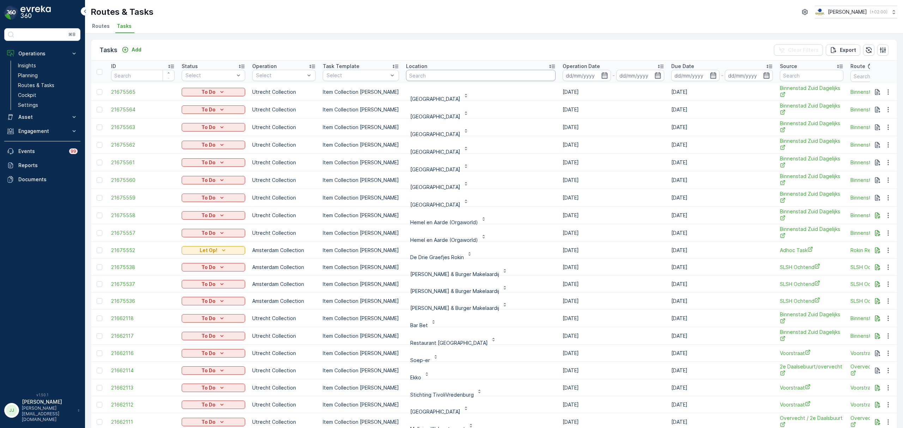
click at [442, 76] on input "text" at bounding box center [481, 75] width 150 height 11
type input "u"
type input "CS utre"
